Goal: Transaction & Acquisition: Purchase product/service

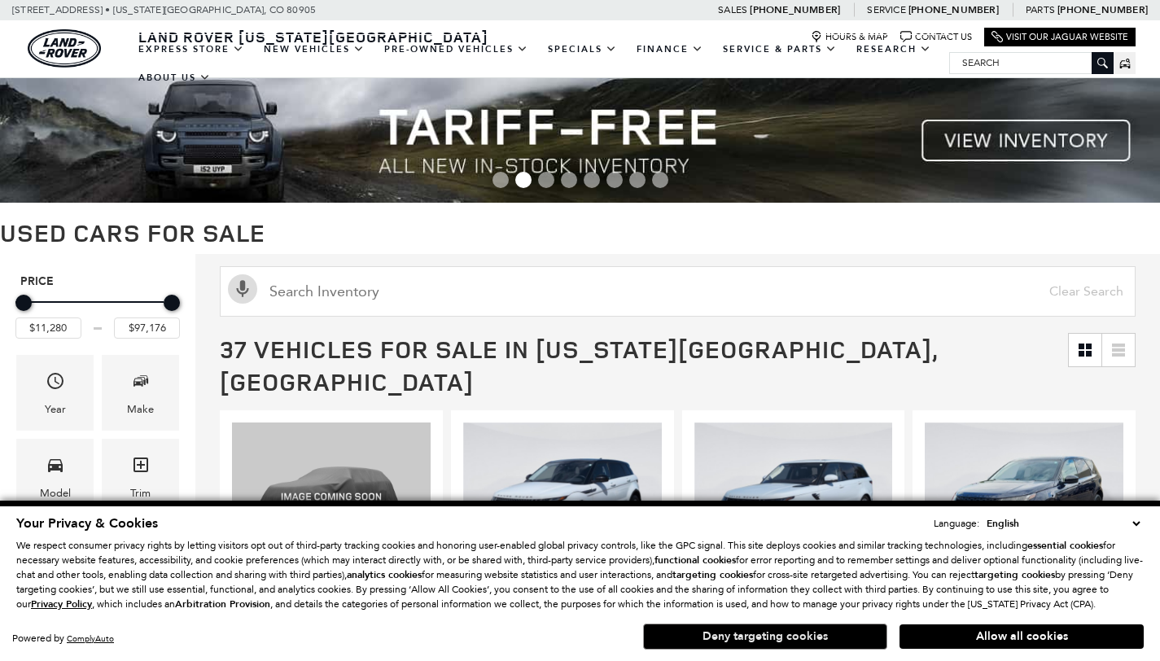
scroll to position [27, 0]
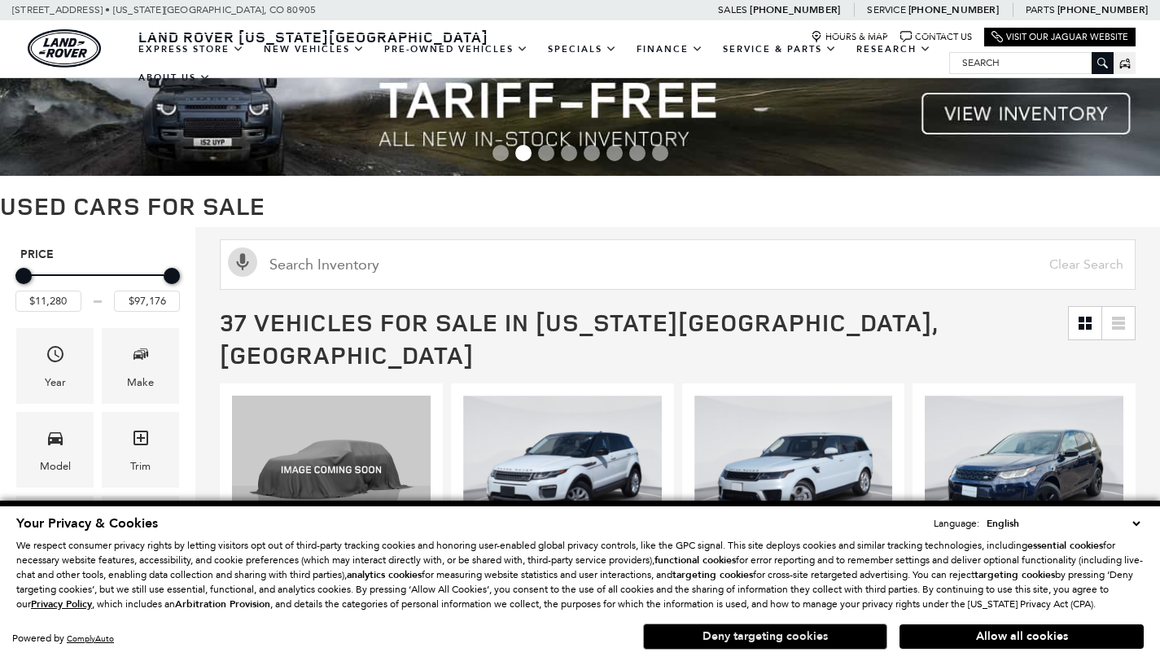
click at [740, 635] on button "Deny targeting cookies" at bounding box center [765, 636] width 244 height 26
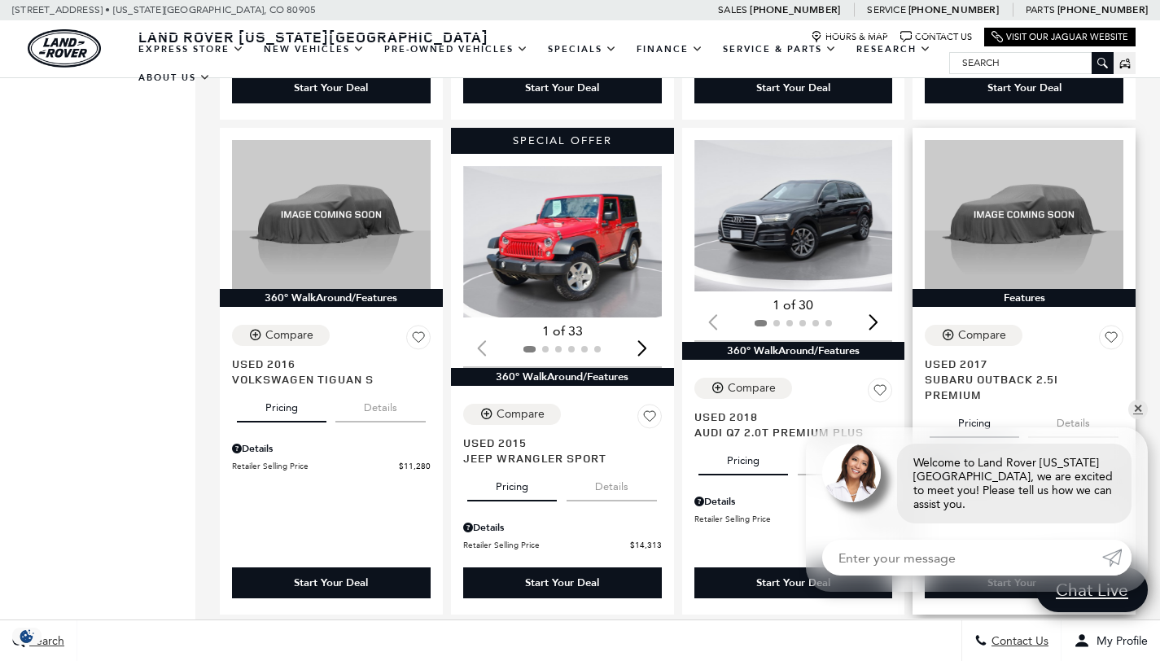
scroll to position [2237, 0]
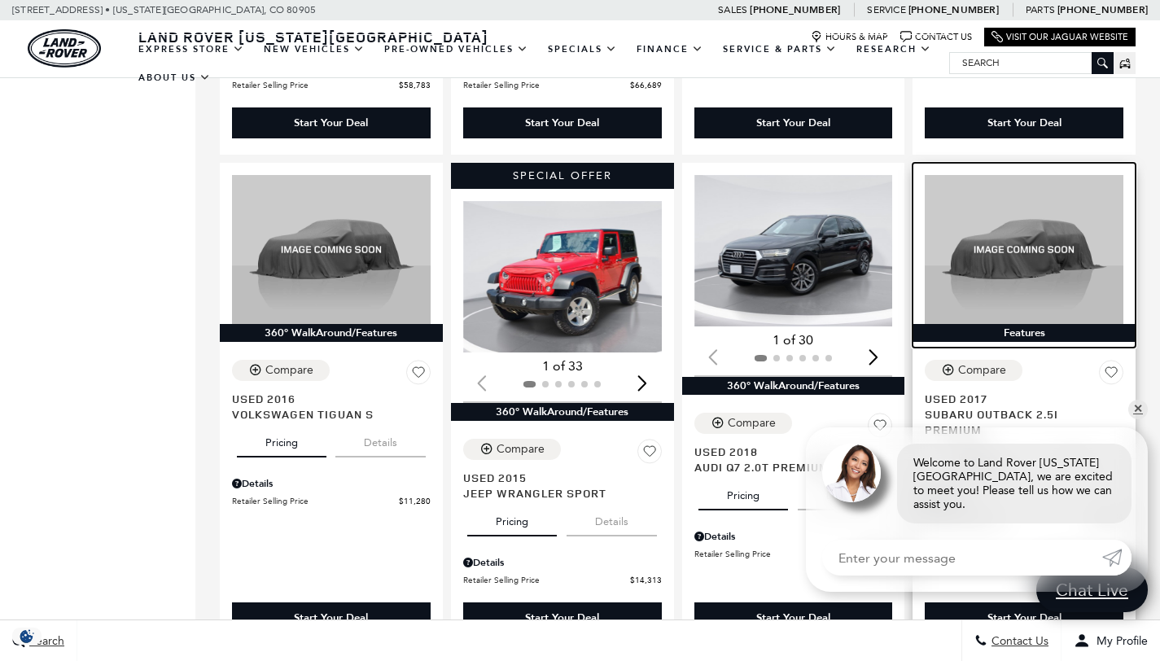
click at [1069, 202] on img at bounding box center [1024, 249] width 199 height 149
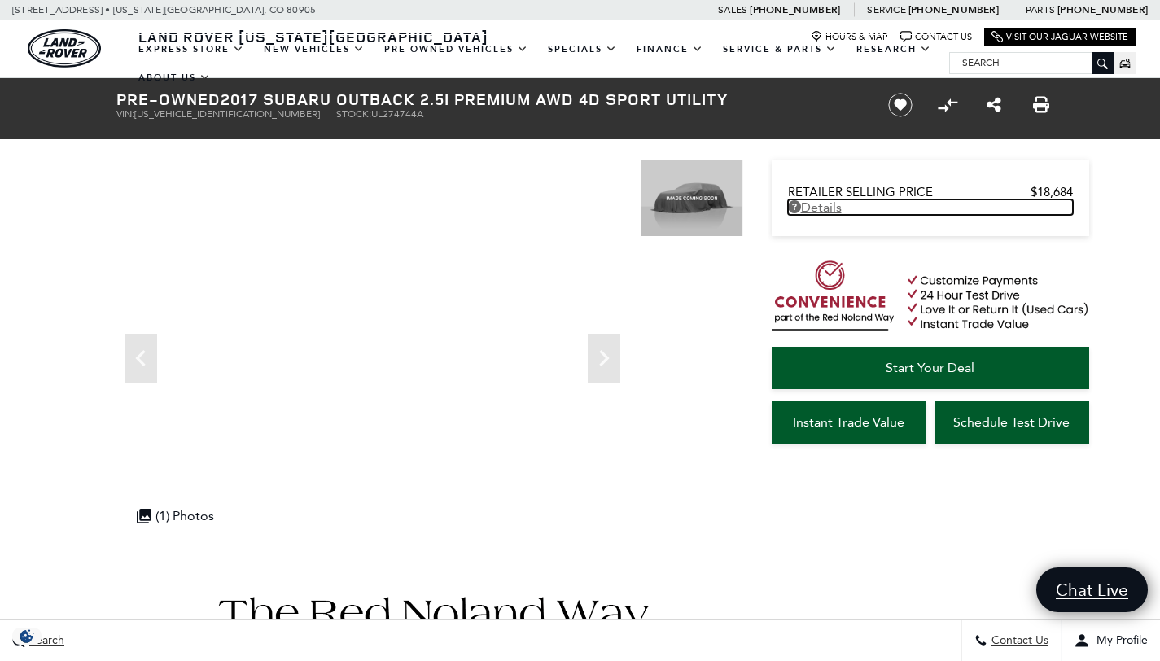
click at [829, 212] on link "Details" at bounding box center [930, 206] width 285 height 15
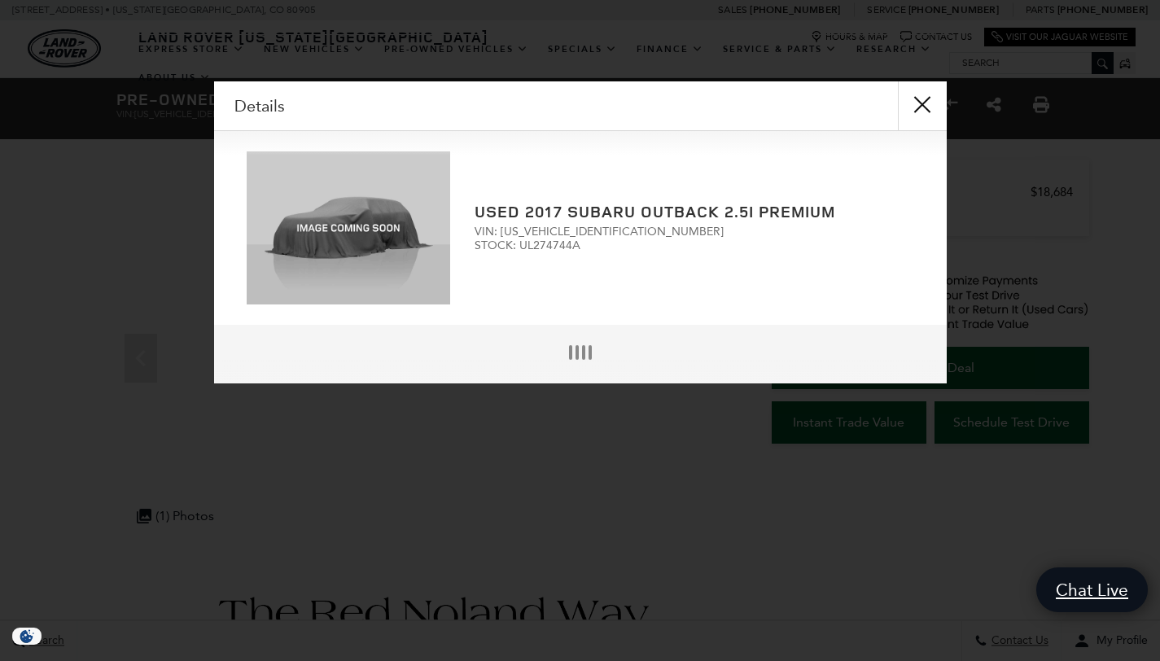
scroll to position [4, 0]
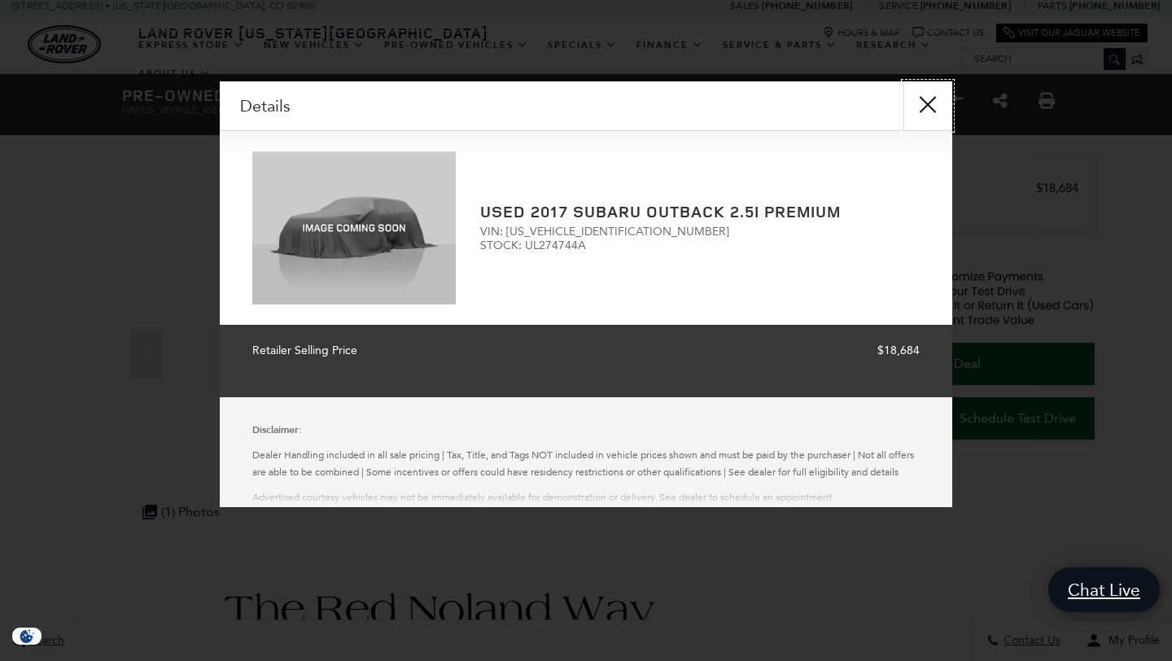
click at [929, 100] on button "close" at bounding box center [927, 105] width 49 height 49
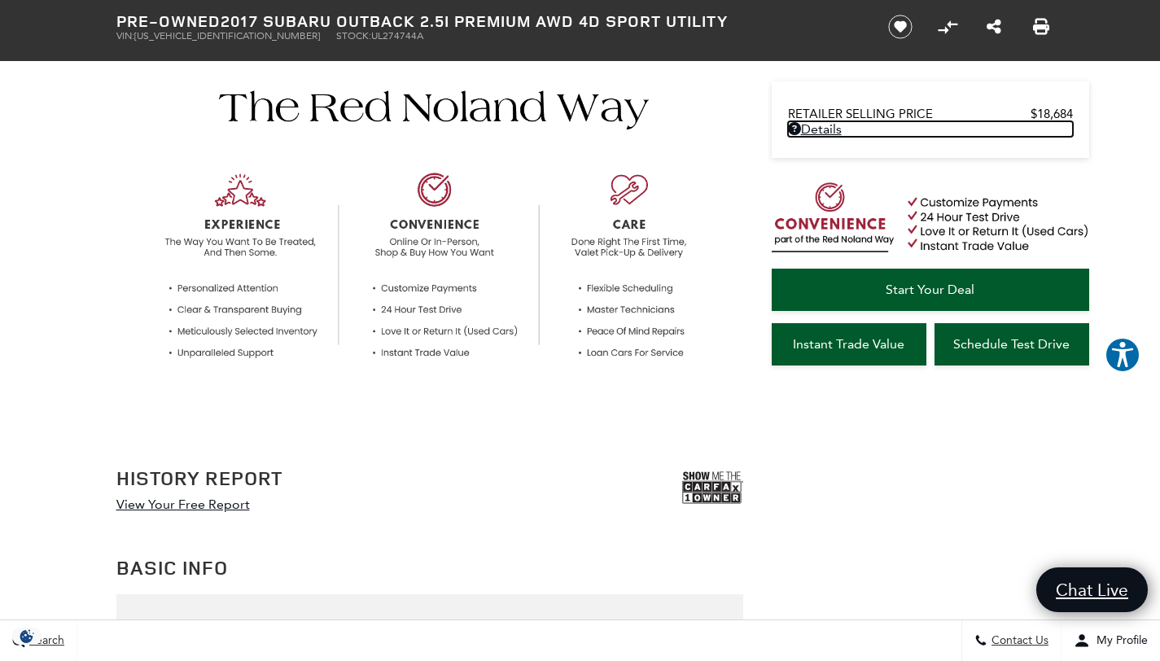
scroll to position [522, 0]
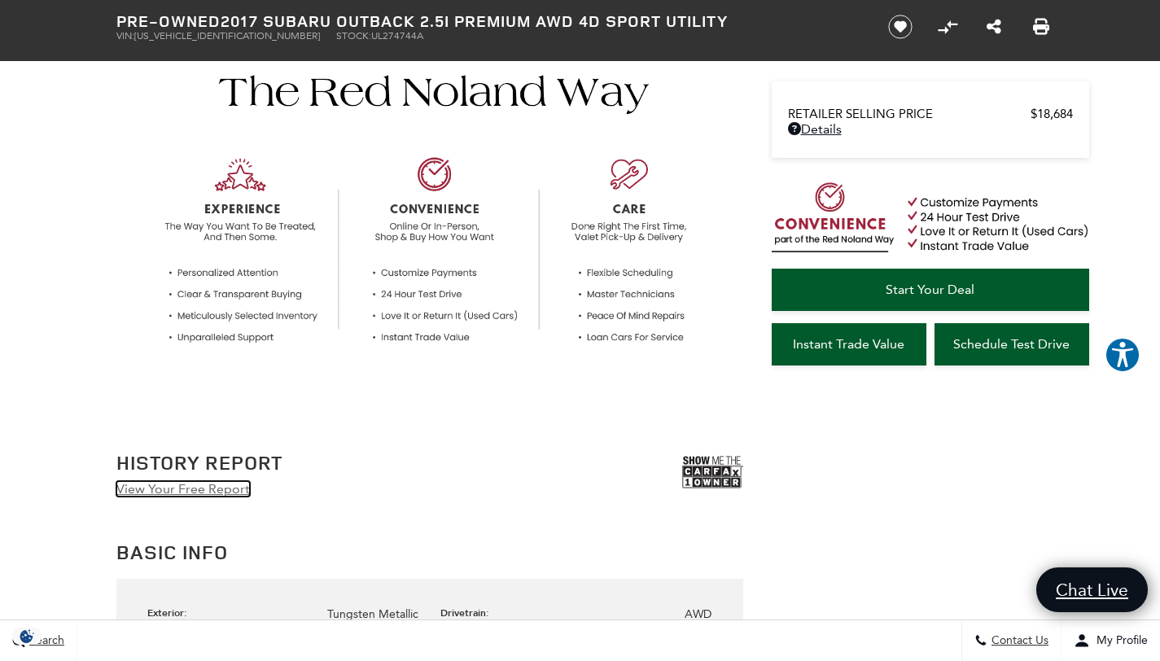
click at [216, 490] on link "View Your Free Report" at bounding box center [182, 488] width 133 height 15
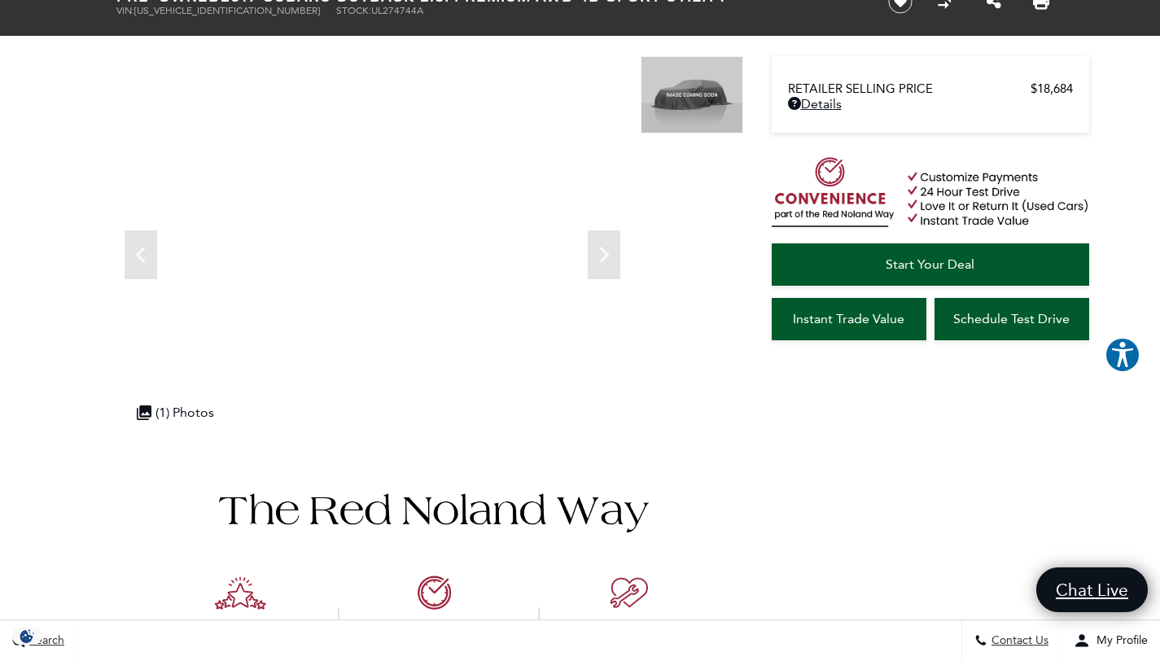
scroll to position [0, 0]
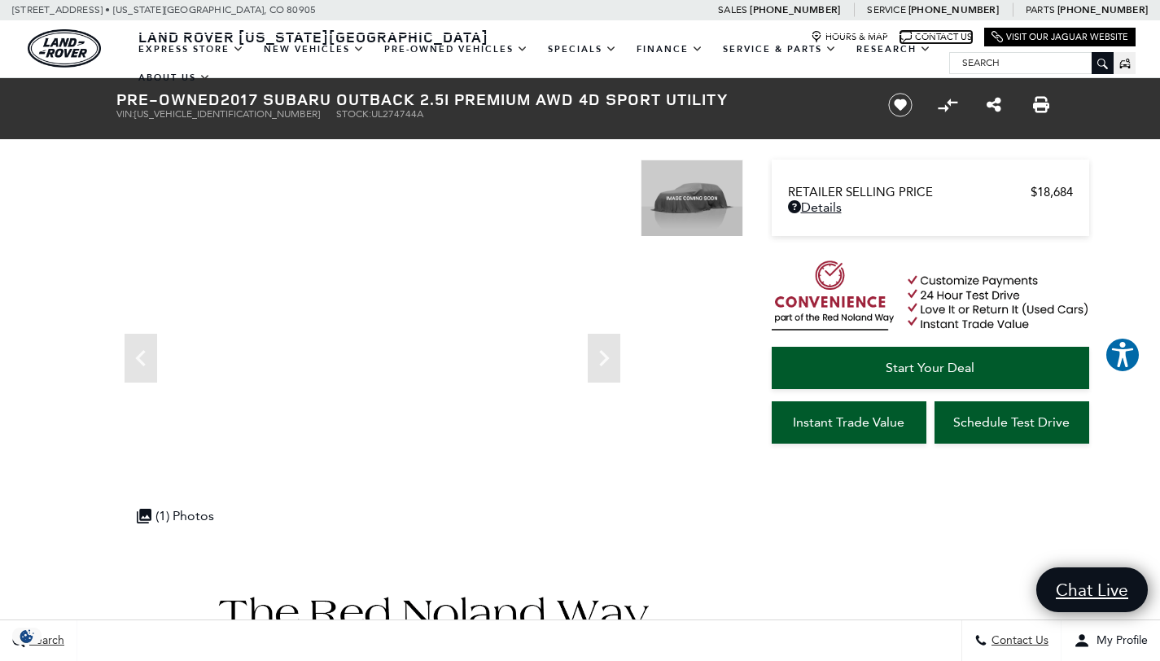
click at [949, 37] on link "Chat Bubble Icon Contact Us" at bounding box center [936, 37] width 72 height 12
